Goal: Task Accomplishment & Management: Use online tool/utility

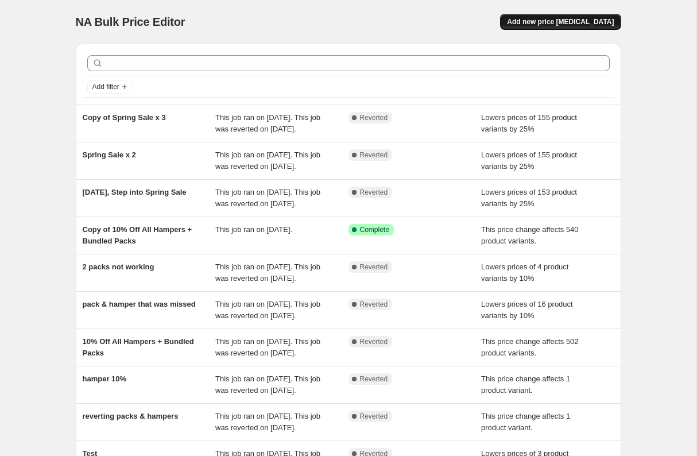
click at [547, 22] on span "Add new price [MEDICAL_DATA]" at bounding box center [560, 21] width 107 height 9
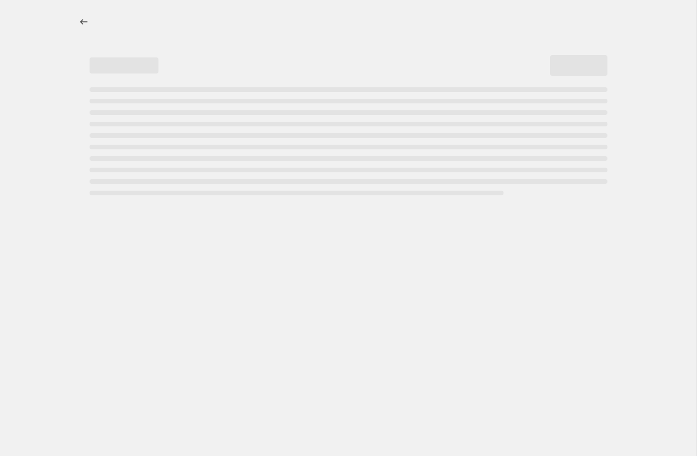
select select "percentage"
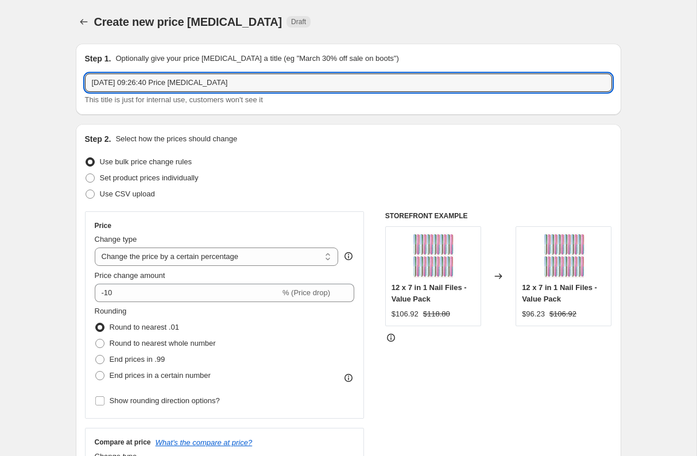
drag, startPoint x: 245, startPoint y: 86, endPoint x: 88, endPoint y: 68, distance: 157.7
click at [88, 68] on div "Step 1. Optionally give your price [MEDICAL_DATA] a title (eg "March 30% off sa…" at bounding box center [348, 79] width 527 height 53
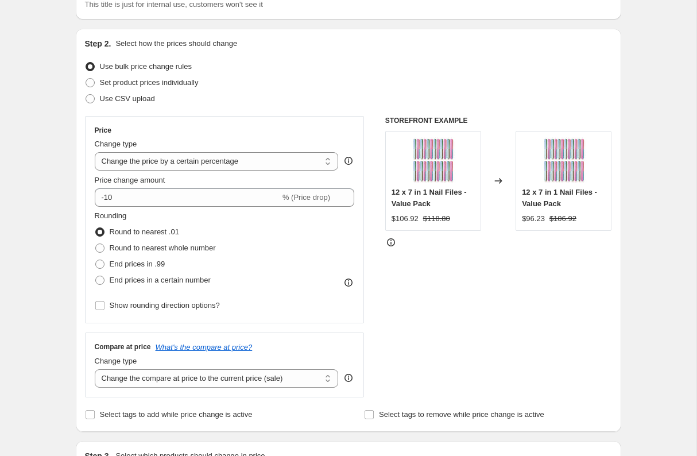
scroll to position [102, 0]
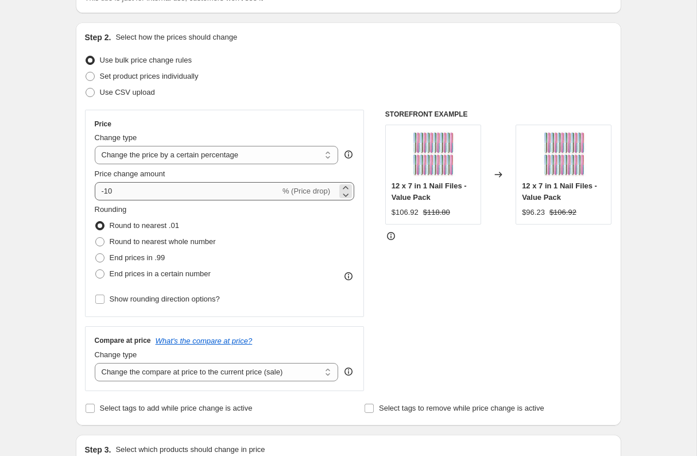
type input "30% off eye products"
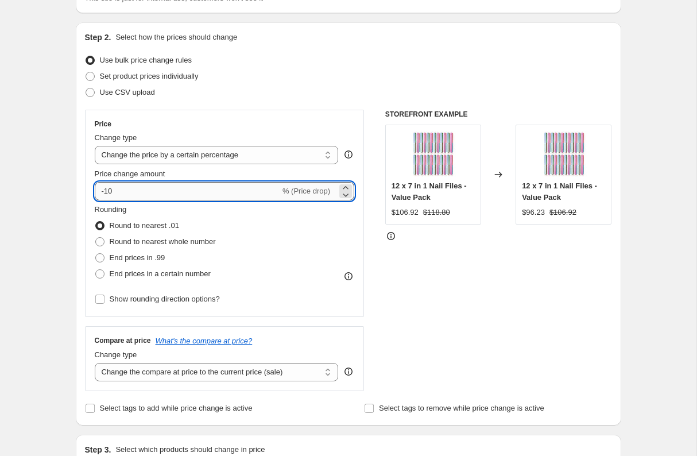
click at [163, 193] on input "-10" at bounding box center [187, 191] width 185 height 18
type input "-1"
type input "-30"
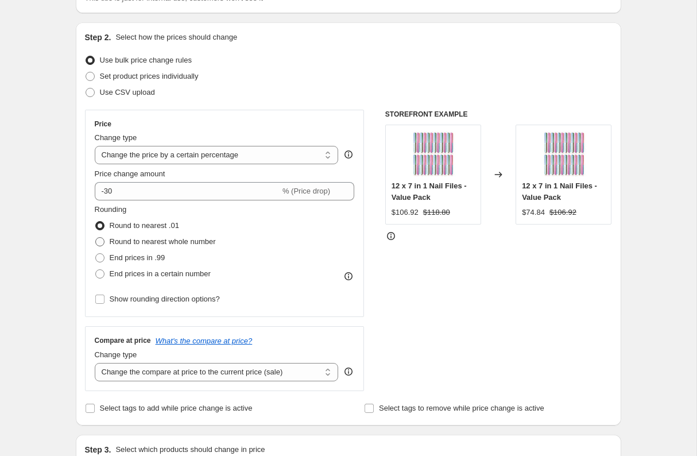
click at [166, 246] on span "Round to nearest whole number" at bounding box center [163, 241] width 106 height 11
click at [96, 238] on input "Round to nearest whole number" at bounding box center [95, 237] width 1 height 1
radio input "true"
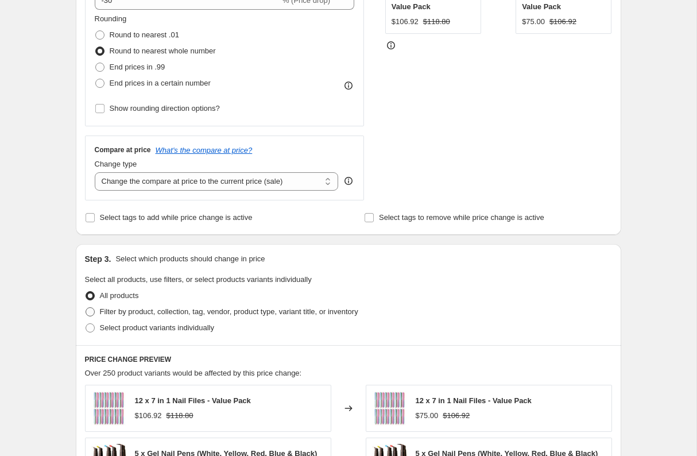
scroll to position [277, 0]
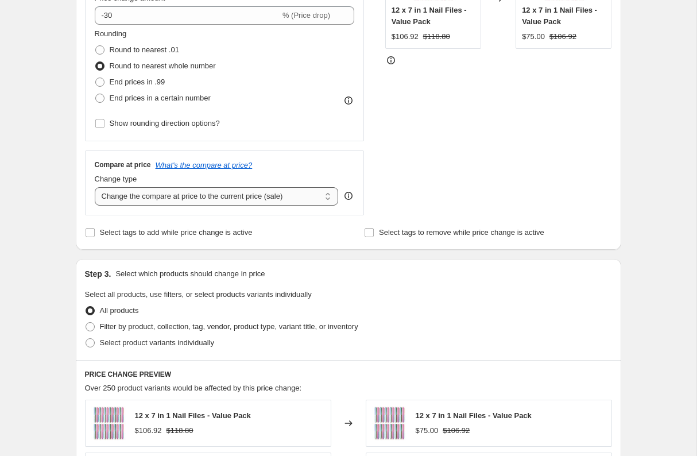
click at [158, 198] on select "Change the compare at price to the current price (sale) Change the compare at p…" at bounding box center [217, 196] width 244 height 18
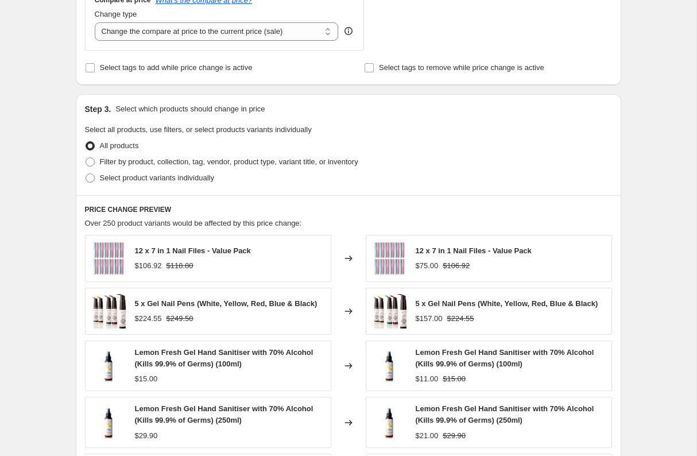
scroll to position [450, 0]
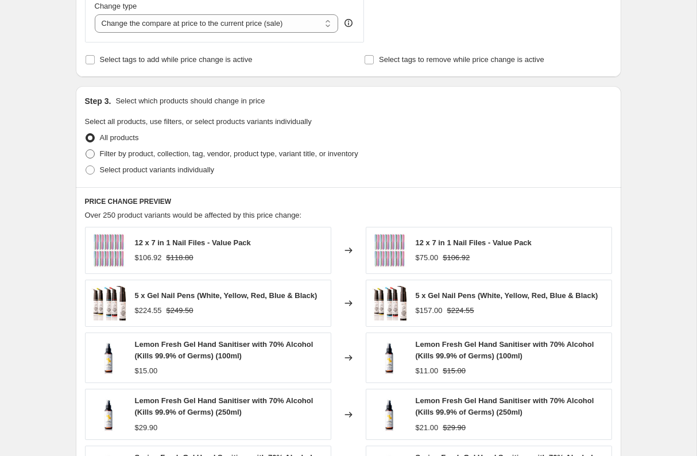
click at [322, 157] on span "Filter by product, collection, tag, vendor, product type, variant title, or inv…" at bounding box center [229, 153] width 258 height 9
click at [86, 150] on input "Filter by product, collection, tag, vendor, product type, variant title, or inv…" at bounding box center [86, 149] width 1 height 1
radio input "true"
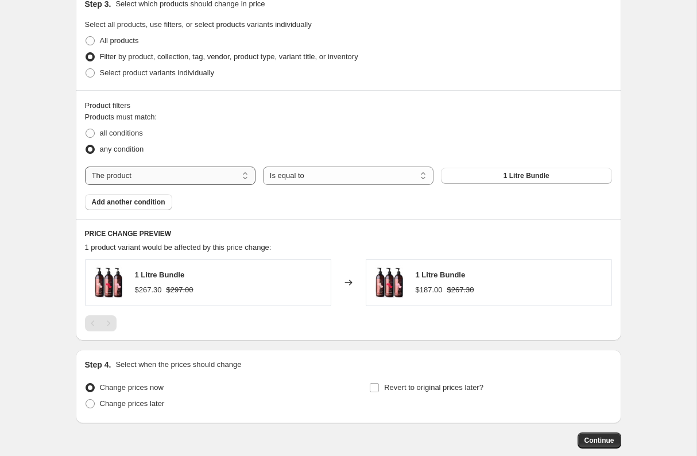
scroll to position [549, 0]
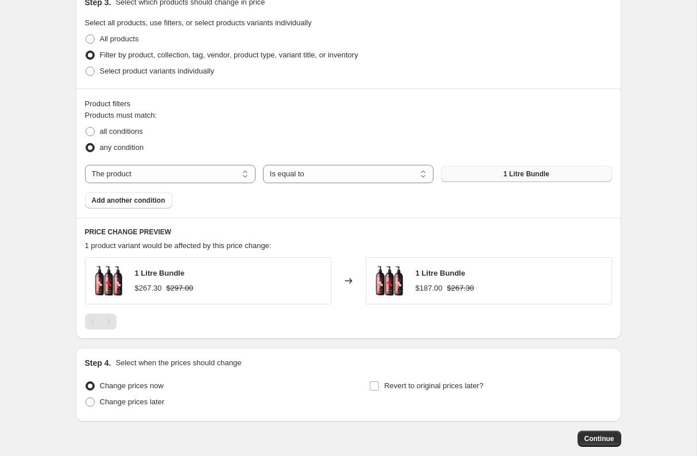
click at [455, 175] on button "1 Litre Bundle" at bounding box center [526, 174] width 170 height 16
click at [315, 178] on select "Is equal to Is not equal to" at bounding box center [348, 174] width 170 height 18
click at [129, 131] on span "all conditions" at bounding box center [121, 131] width 43 height 9
click at [86, 127] on input "all conditions" at bounding box center [86, 127] width 1 height 1
radio input "true"
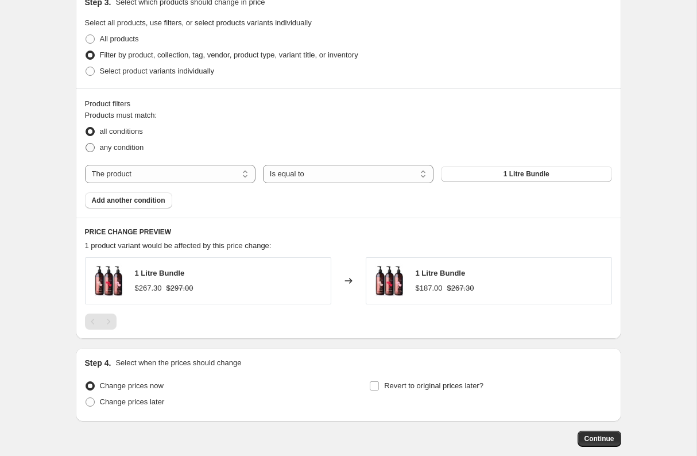
click at [129, 148] on span "any condition" at bounding box center [122, 147] width 44 height 9
click at [86, 143] on input "any condition" at bounding box center [86, 143] width 1 height 1
radio input "true"
click at [491, 176] on button "1 Litre Bundle" at bounding box center [526, 174] width 170 height 16
click at [133, 177] on select "The product The product's collection The product's tag The product's vendor The…" at bounding box center [170, 174] width 170 height 18
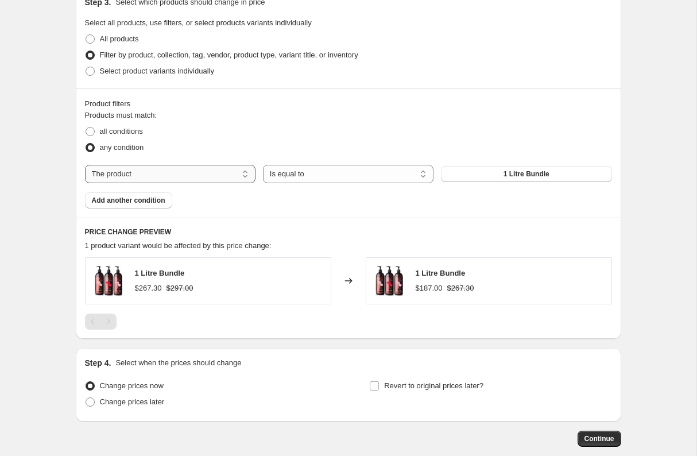
select select "collection"
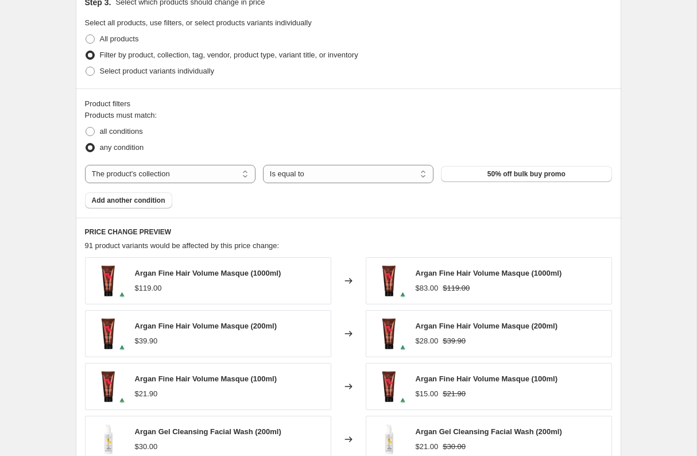
click at [530, 174] on span "50% off bulk buy promo" at bounding box center [526, 173] width 78 height 9
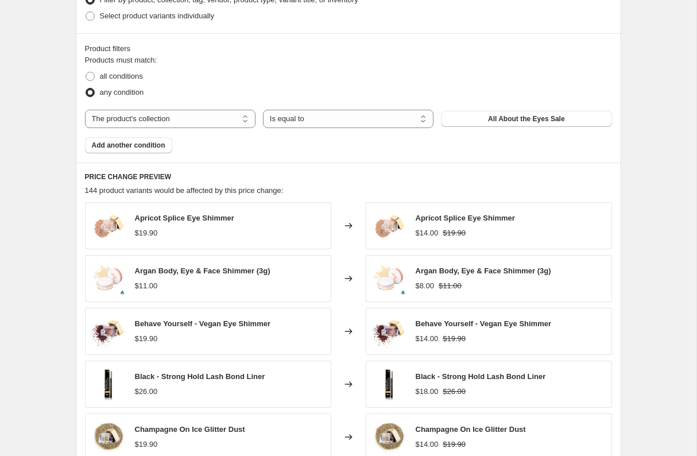
scroll to position [821, 0]
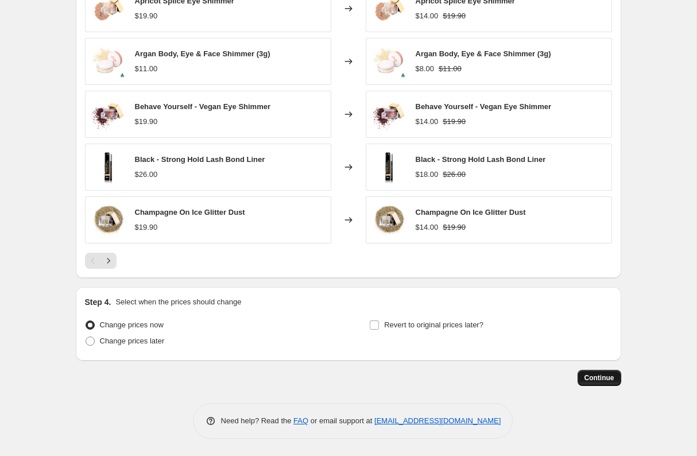
click at [584, 375] on span "Continue" at bounding box center [599, 377] width 30 height 9
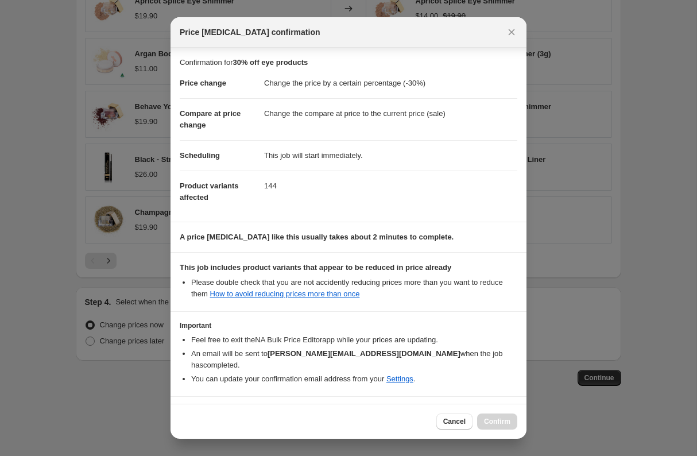
scroll to position [28, 0]
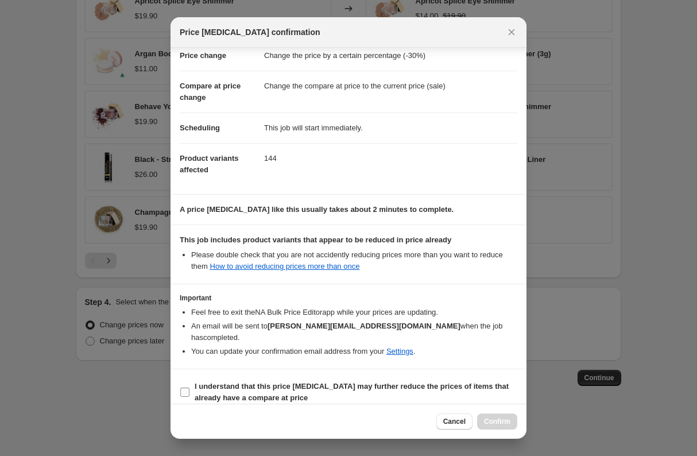
click at [270, 382] on b "I understand that this price [MEDICAL_DATA] may further reduce the prices of it…" at bounding box center [352, 392] width 314 height 20
click at [189, 387] on input "I understand that this price [MEDICAL_DATA] may further reduce the prices of it…" at bounding box center [184, 391] width 9 height 9
checkbox input "true"
click at [492, 421] on span "Confirm" at bounding box center [497, 421] width 26 height 9
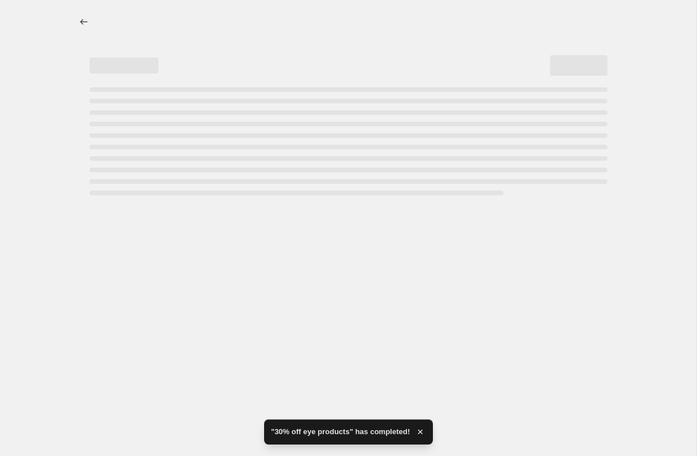
select select "percentage"
select select "collection"
